Goal: Information Seeking & Learning: Learn about a topic

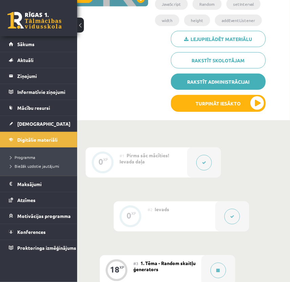
scroll to position [92, 34]
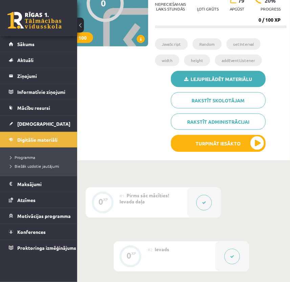
click at [207, 75] on link "Lejupielādēt materiālu" at bounding box center [218, 79] width 95 height 16
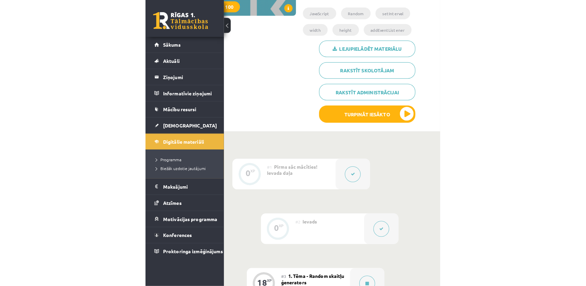
scroll to position [123, 0]
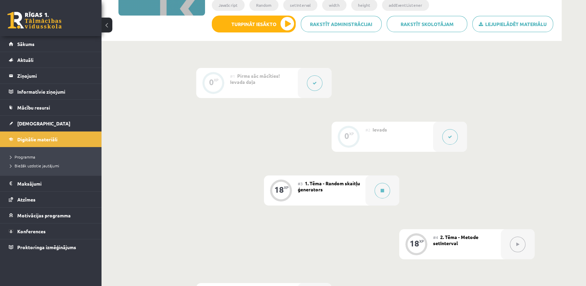
click at [290, 192] on div "#3 1. Tēma - Random skaitļu ģenerators" at bounding box center [332, 191] width 68 height 30
click at [290, 188] on span "1. Tēma - Random skaitļu ģenerators" at bounding box center [329, 186] width 62 height 12
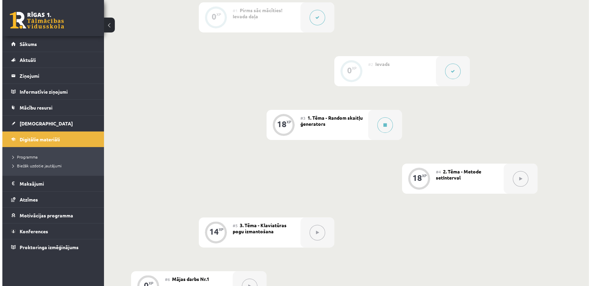
scroll to position [106, 0]
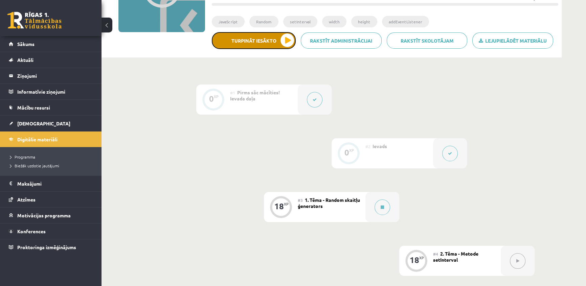
click at [271, 39] on button "Turpināt iesākto" at bounding box center [254, 40] width 84 height 17
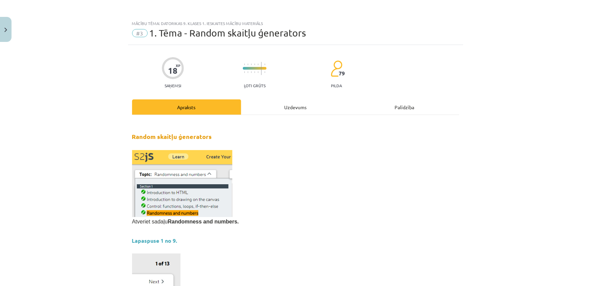
click at [281, 105] on div "Uzdevums" at bounding box center [295, 106] width 109 height 15
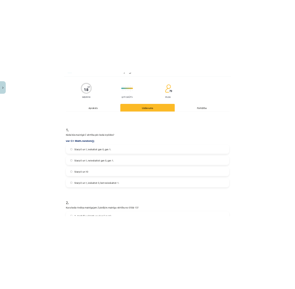
scroll to position [0, 0]
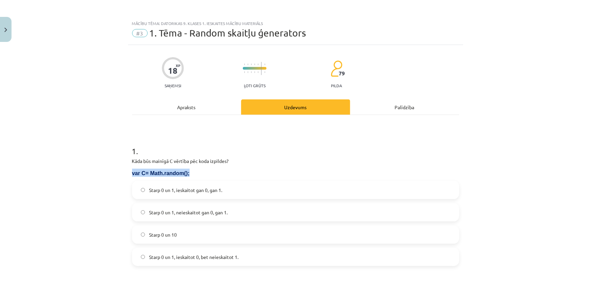
drag, startPoint x: 187, startPoint y: 175, endPoint x: 123, endPoint y: 172, distance: 65.1
click at [123, 172] on div "Mācību tēma: Datorikas 9. klases 1. ieskaites mācību materiāls #3 1. Tēma - Ran…" at bounding box center [295, 143] width 591 height 286
click at [207, 176] on p "var C= Math.random();" at bounding box center [295, 173] width 327 height 8
click at [191, 175] on p "var C= Math.random();" at bounding box center [295, 173] width 327 height 8
click at [184, 173] on p "var C= Math.random();" at bounding box center [295, 173] width 327 height 8
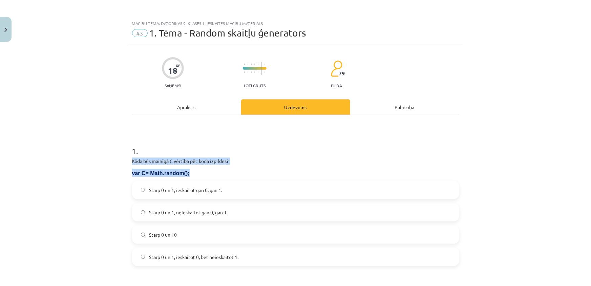
drag, startPoint x: 184, startPoint y: 173, endPoint x: 129, endPoint y: 156, distance: 57.7
copy div "Kāda būs mainīgā C vērtība pēc koda izpildes? var C= Math.random();"
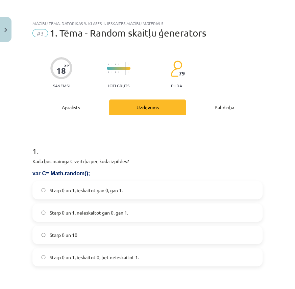
click at [127, 259] on span "Starp 0 un 1, ieskaitot 0, bet neieskaitot 1." at bounding box center [94, 257] width 89 height 7
click at [124, 252] on label "Starp 0 un 1, ieskaitot 0, bet neieskaitot 1." at bounding box center [147, 257] width 229 height 17
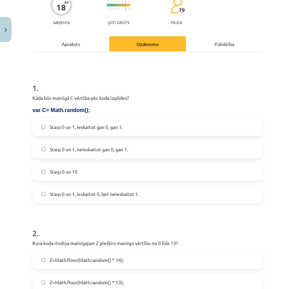
scroll to position [154, 0]
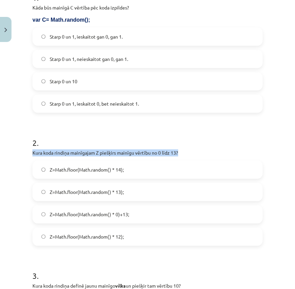
drag, startPoint x: 185, startPoint y: 152, endPoint x: 31, endPoint y: 154, distance: 154.0
copy p "Kura koda rindiņa mainīgajam Z piešķirs mainīgu vērtību no 0 līdz 13?"
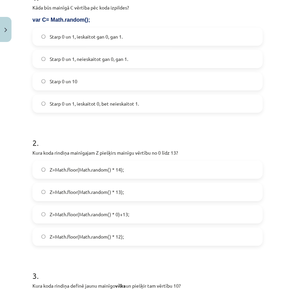
click at [149, 170] on label "Z=Math.floor(Math.random() * 14);" at bounding box center [147, 169] width 229 height 17
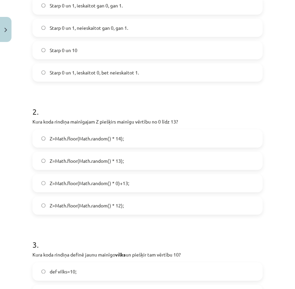
scroll to position [246, 0]
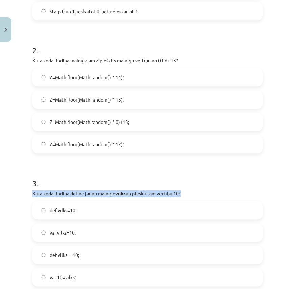
drag, startPoint x: 194, startPoint y: 190, endPoint x: 20, endPoint y: 190, distance: 174.3
click at [20, 190] on div "Mācību tēma: Datorikas 9. klases 1. ieskaites mācību materiāls #3 1. Tēma - Ran…" at bounding box center [147, 144] width 295 height 289
copy p "Kura koda rindiņa definē jaunu mainīgo vilks un piešķir tam vērtību 10?"
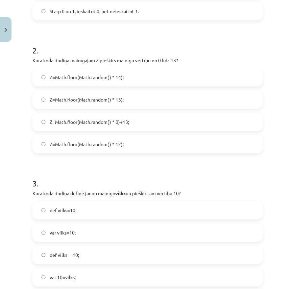
click at [82, 233] on label "var vilks=10;" at bounding box center [147, 232] width 229 height 17
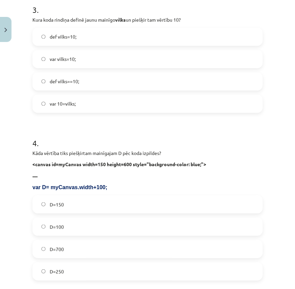
scroll to position [430, 0]
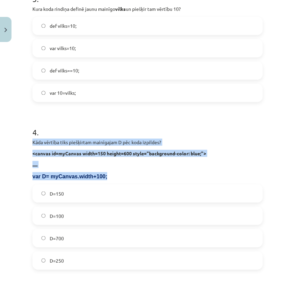
drag, startPoint x: 101, startPoint y: 177, endPoint x: 31, endPoint y: 139, distance: 79.5
click at [29, 142] on div "18 XP Saņemsi Ļoti grūts 79 pilda Apraksts Uzdevums Palīdzība 1 . Kāda būs main…" at bounding box center [147, 65] width 239 height 900
copy div "Kāda vērtība tiks piešķirtam mainīgajam D pēc koda izpildes? <canvas id=myCanva…"
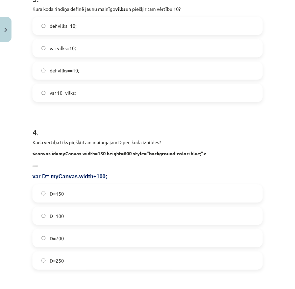
click at [75, 264] on label "D=250" at bounding box center [147, 260] width 229 height 17
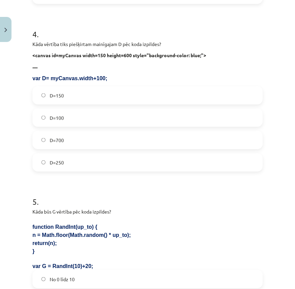
scroll to position [584, 0]
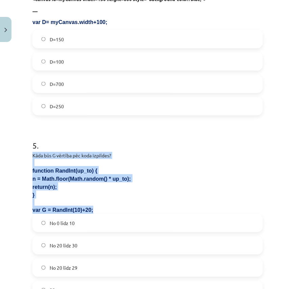
drag, startPoint x: 94, startPoint y: 206, endPoint x: 21, endPoint y: 155, distance: 89.4
click at [24, 158] on div "Mācību tēma: Datorikas 9. klases 1. ieskaites mācību materiāls #3 1. Tēma - Ran…" at bounding box center [147, 144] width 295 height 289
copy div "Kāda būs G vērtība pēc koda izpildes? function RandInt(up_to) { n = Math.floor(…"
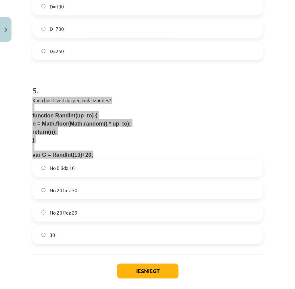
scroll to position [646, 0]
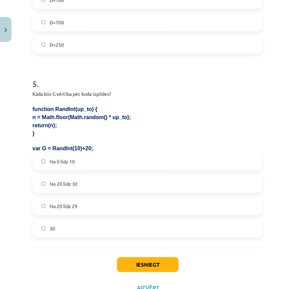
click at [98, 209] on label "No 20 līdz 29" at bounding box center [147, 206] width 229 height 17
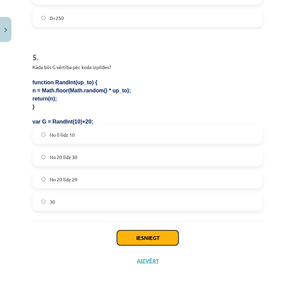
click at [155, 244] on button "Iesniegt" at bounding box center [148, 237] width 62 height 15
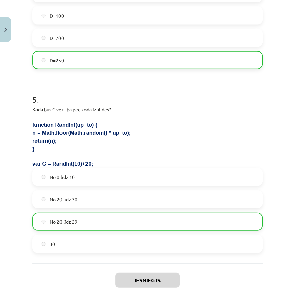
scroll to position [694, 0]
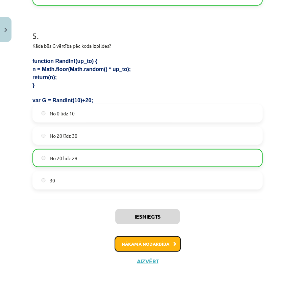
click at [161, 239] on button "Nākamā nodarbība" at bounding box center [148, 244] width 66 height 16
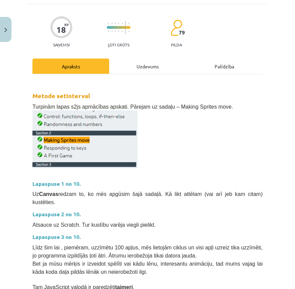
scroll to position [0, 0]
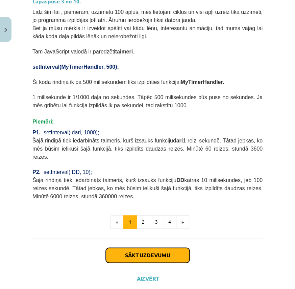
click at [159, 248] on button "Sākt uzdevumu" at bounding box center [148, 255] width 84 height 15
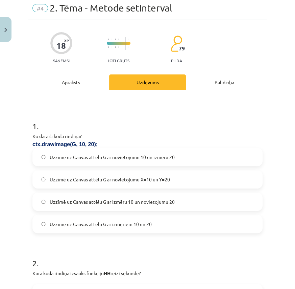
scroll to position [17, 0]
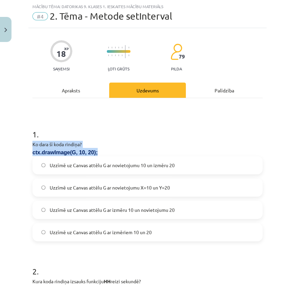
drag, startPoint x: 95, startPoint y: 153, endPoint x: 16, endPoint y: 145, distance: 79.2
click at [16, 145] on div "Mācību tēma: Datorikas 9. klases 1. ieskaites mācību materiāls #4 2. Tēma - Met…" at bounding box center [147, 144] width 295 height 289
copy div "Ko dara šī koda rindiņa? ctx.drawImage(G, 10, 20);"
click at [154, 139] on div "1 . Ko dara šī koda rindiņa? ctx.drawImage(G, 10, 20); Uzzīmē uz Canvas attēlu …" at bounding box center [147, 180] width 230 height 124
click at [165, 229] on label "Uzzīmē uz Canvas attēlu G ar izmēriem 10 un 20" at bounding box center [147, 232] width 229 height 17
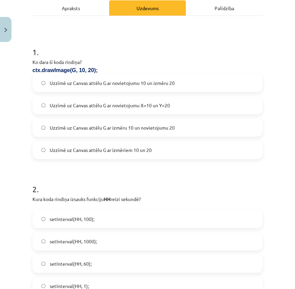
scroll to position [109, 0]
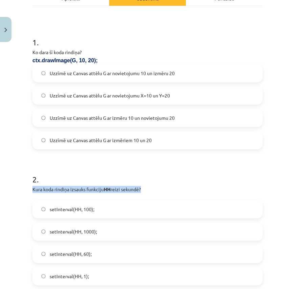
drag, startPoint x: 148, startPoint y: 190, endPoint x: 31, endPoint y: 192, distance: 117.1
copy p "Kura koda rindiņa izsauks funkciju HH reizi sekundē?"
click at [114, 230] on label "setInterval(HH, 1000);" at bounding box center [147, 231] width 229 height 17
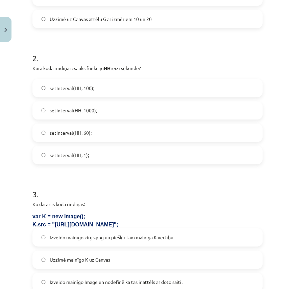
scroll to position [263, 0]
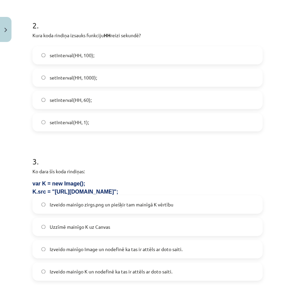
drag, startPoint x: 116, startPoint y: 188, endPoint x: 20, endPoint y: 184, distance: 95.8
click at [20, 184] on div "Mācību tēma: Datorikas 9. klases 1. ieskaites mācību materiāls #4 2. Tēma - Met…" at bounding box center [147, 144] width 295 height 289
copy div "var K = new Image(); K.src = "https://skola.lv/zirgs.png";"
click at [154, 276] on label "Izveido mainīgo K un nodefinē ka tas ir attēls ar doto saiti." at bounding box center [147, 271] width 229 height 17
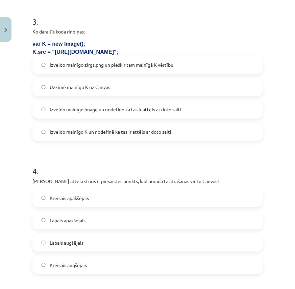
scroll to position [417, 0]
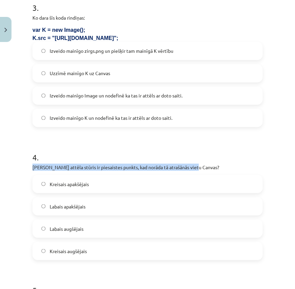
drag, startPoint x: 210, startPoint y: 165, endPoint x: 27, endPoint y: 169, distance: 183.1
click at [27, 169] on div "Mācību tēma: Datorikas 9. klases 1. ieskaites mācību materiāls #4 2. Tēma - Met…" at bounding box center [147, 144] width 295 height 289
copy p "Kurš attēla stūris ir piesaistes punkts, kad norāda tā atrašānās vietu Canvas?"
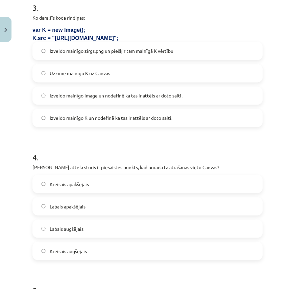
click at [80, 250] on span "Kreisais augšējais" at bounding box center [68, 250] width 37 height 7
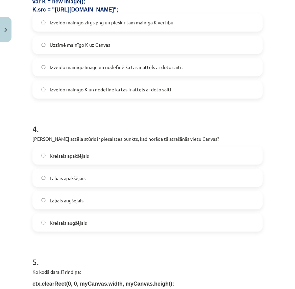
scroll to position [571, 0]
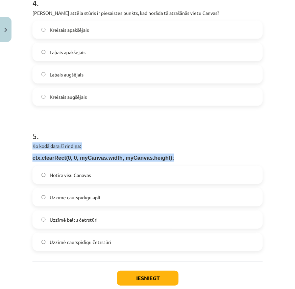
drag, startPoint x: 126, startPoint y: 157, endPoint x: 24, endPoint y: 145, distance: 102.3
click at [24, 145] on div "Mācību tēma: Datorikas 9. klases 1. ieskaites mācību materiāls #4 2. Tēma - Met…" at bounding box center [147, 144] width 295 height 289
copy div "Ko kodā dara šī rindiņa: ctx.clearRect(0, 0, myCanvas.width, myCanvas.height);"
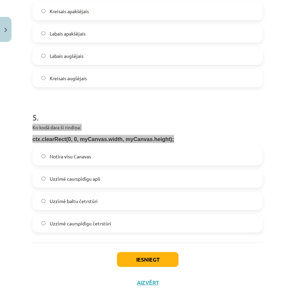
scroll to position [611, 0]
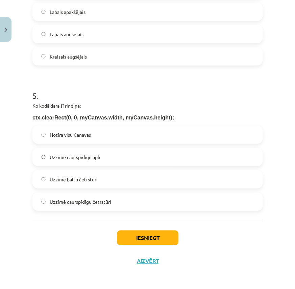
click at [124, 133] on label "Notīra visu Canavas" at bounding box center [147, 134] width 229 height 17
click at [154, 236] on button "Iesniegt" at bounding box center [148, 237] width 62 height 15
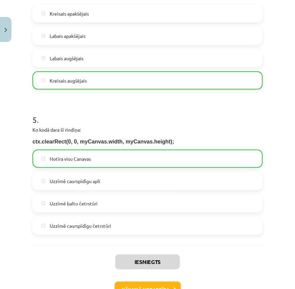
scroll to position [633, 0]
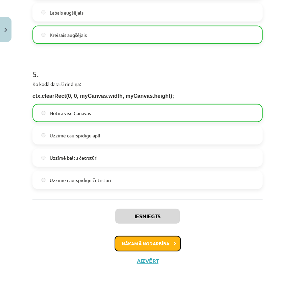
click at [152, 245] on button "Nākamā nodarbība" at bounding box center [148, 244] width 66 height 16
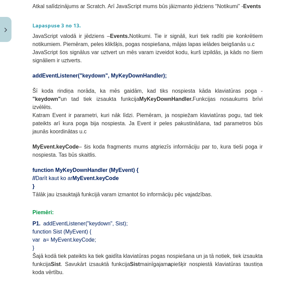
scroll to position [386, 0]
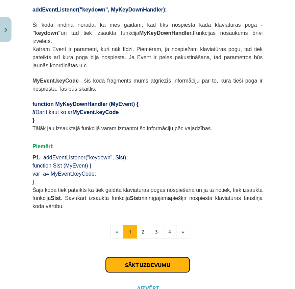
click at [167, 257] on button "Sākt uzdevumu" at bounding box center [148, 264] width 84 height 15
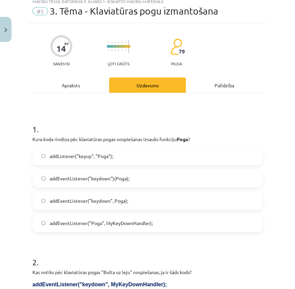
scroll to position [17, 0]
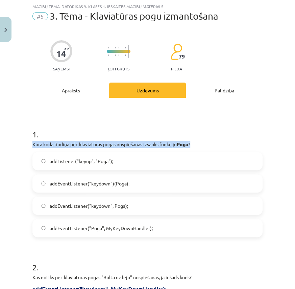
drag, startPoint x: 201, startPoint y: 145, endPoint x: 26, endPoint y: 139, distance: 175.1
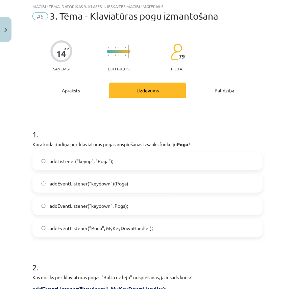
click at [121, 205] on span "addEventListener("keydown", Poga);" at bounding box center [89, 205] width 79 height 7
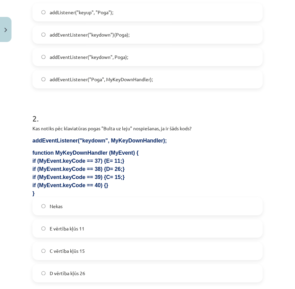
scroll to position [171, 0]
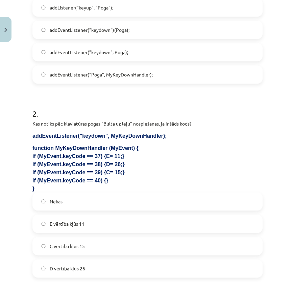
drag, startPoint x: 43, startPoint y: 188, endPoint x: 10, endPoint y: 122, distance: 73.9
click at [10, 122] on div "Mācību tēma: Datorikas 9. klases 1. ieskaites mācību materiāls #5 3. Tēma - Kla…" at bounding box center [147, 144] width 295 height 289
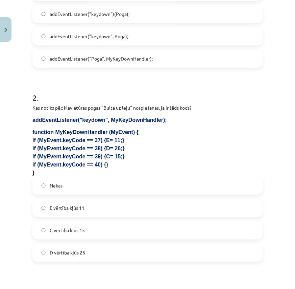
scroll to position [201, 0]
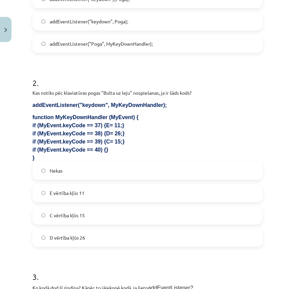
click at [73, 172] on label "Nekas" at bounding box center [147, 170] width 229 height 17
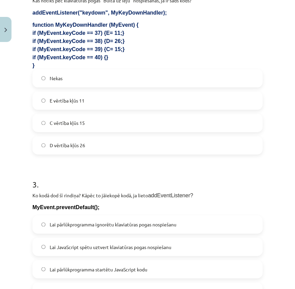
scroll to position [386, 0]
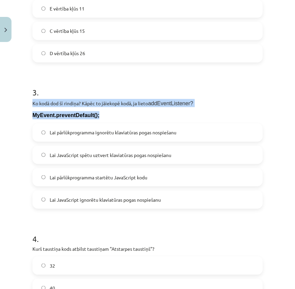
drag, startPoint x: 98, startPoint y: 116, endPoint x: 21, endPoint y: 101, distance: 78.4
click at [21, 101] on div "Mācību tēma: Datorikas 9. klases 1. ieskaites mācību materiāls #5 3. Tēma - Kla…" at bounding box center [147, 144] width 295 height 289
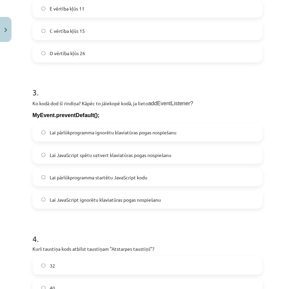
click at [122, 131] on span "Lai pārlūkprogramma ignorētu klaviatūras pogas nospiešanu" at bounding box center [113, 132] width 127 height 7
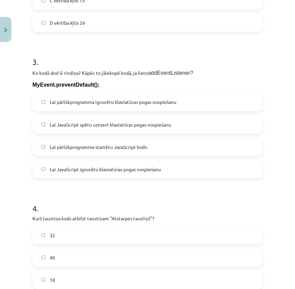
scroll to position [478, 0]
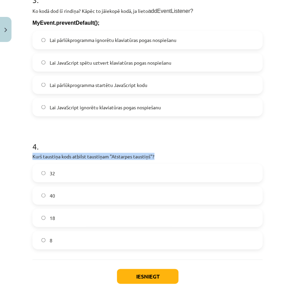
drag, startPoint x: 165, startPoint y: 153, endPoint x: 30, endPoint y: 152, distance: 135.0
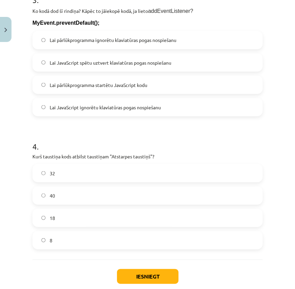
click at [67, 175] on label "32" at bounding box center [147, 172] width 229 height 17
click at [148, 278] on button "Iesniegt" at bounding box center [148, 276] width 62 height 15
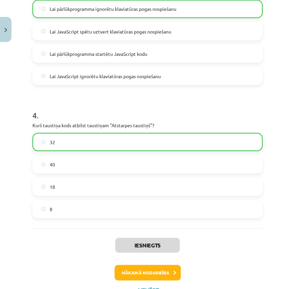
scroll to position [538, 0]
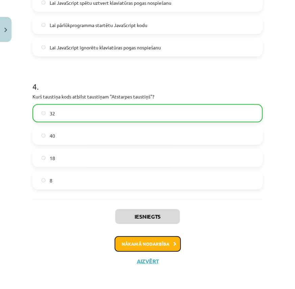
click at [162, 241] on button "Nākamā nodarbība" at bounding box center [148, 244] width 66 height 16
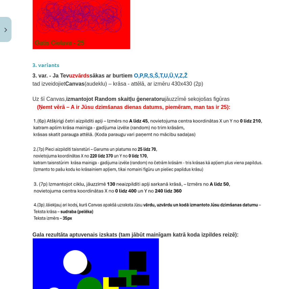
scroll to position [1278, 0]
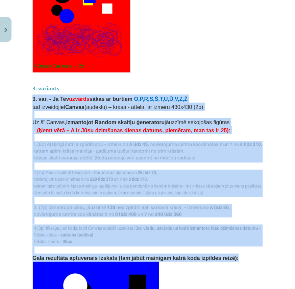
drag, startPoint x: 30, startPoint y: 80, endPoint x: 224, endPoint y: 240, distance: 251.5
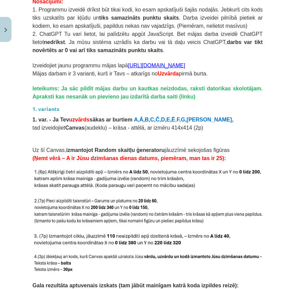
scroll to position [632, 0]
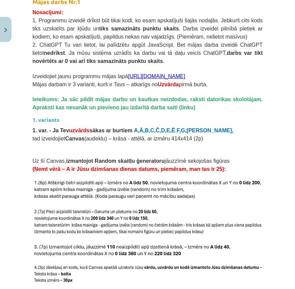
click at [225, 111] on h3 "1. variants" at bounding box center [147, 117] width 230 height 13
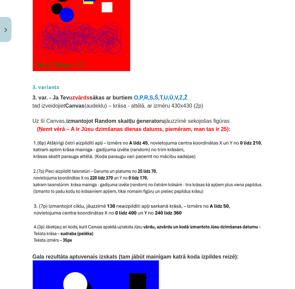
scroll to position [1279, 0]
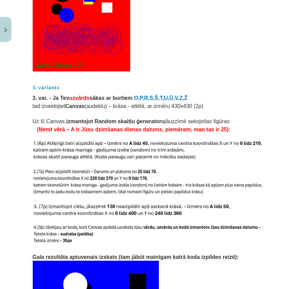
click at [231, 45] on p at bounding box center [147, 23] width 230 height 98
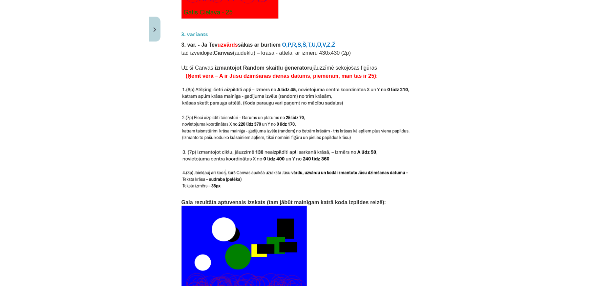
scroll to position [1341, 0]
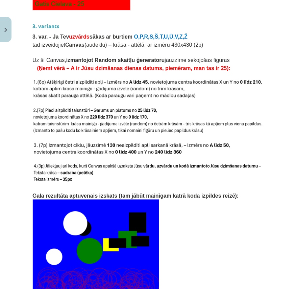
click at [255, 107] on img at bounding box center [147, 120] width 230 height 27
click at [89, 79] on img at bounding box center [147, 89] width 230 height 21
click at [227, 40] on p "tad izveidojiet Canvas (audeklu) – krāsa - attēlā, ar izmēru 430x430 (2p)" at bounding box center [147, 44] width 230 height 8
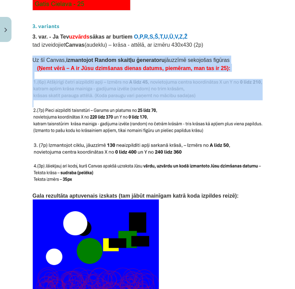
drag, startPoint x: 32, startPoint y: 43, endPoint x: 133, endPoint y: 78, distance: 106.9
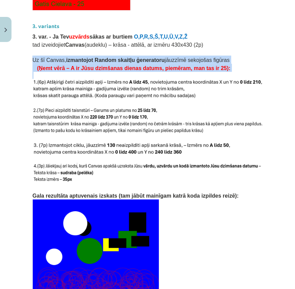
click at [24, 38] on div "Mācību tēma: Datorikas 9. klases 1. ieskaites mācību materiāls #6 Mājas darbs N…" at bounding box center [147, 144] width 295 height 289
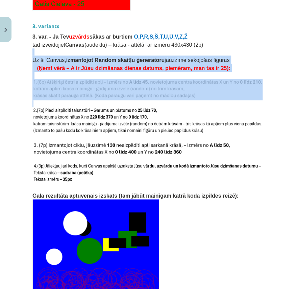
drag, startPoint x: 29, startPoint y: 37, endPoint x: 97, endPoint y: 86, distance: 84.0
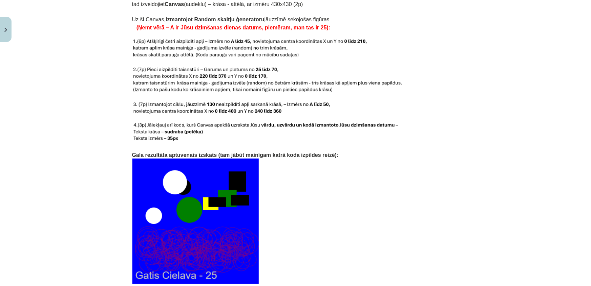
click at [290, 151] on p "Gala rezultāta aptuvenais izskats (tam jābūt mainīgam katrā koda izpildes reizē…" at bounding box center [295, 155] width 327 height 8
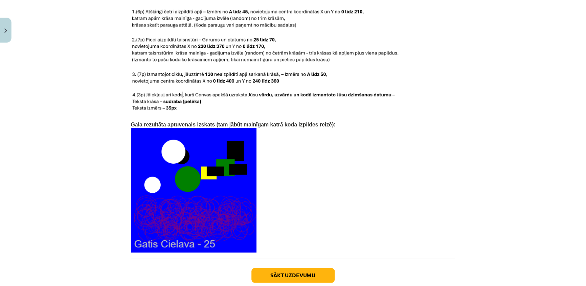
scroll to position [1403, 0]
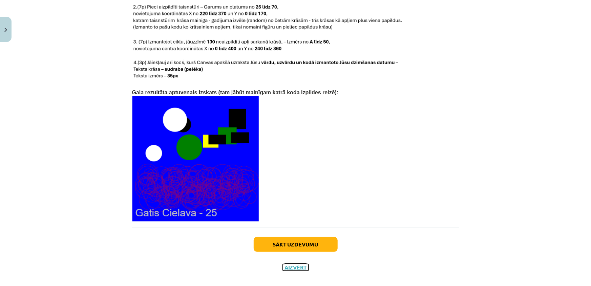
click at [290, 264] on button "Aizvērt" at bounding box center [296, 267] width 26 height 7
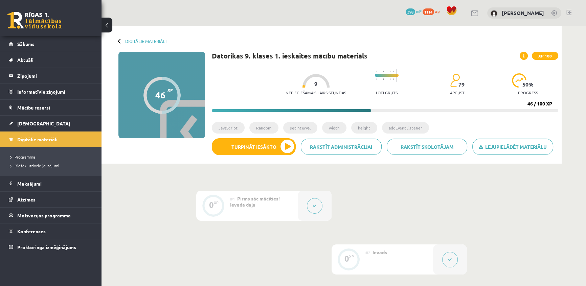
scroll to position [0, 0]
click at [59, 23] on link at bounding box center [34, 20] width 54 height 17
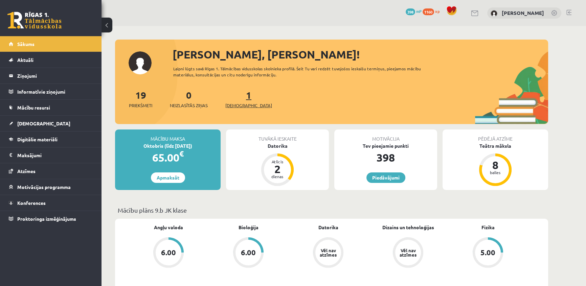
click at [236, 97] on link "1 Ieskaites" at bounding box center [248, 99] width 47 height 20
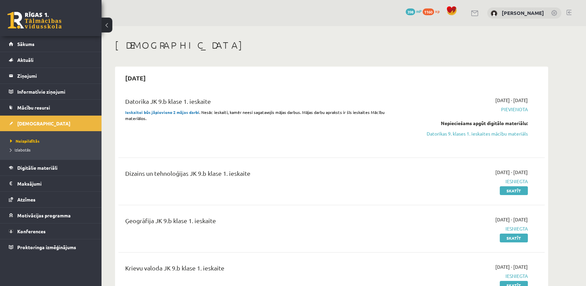
click at [319, 135] on div "Datorika JK 9.b klase 1. ieskaite Ieskaitei būs jāpievieno 2 mājas darbi . Nesā…" at bounding box center [257, 122] width 275 height 50
